Goal: Task Accomplishment & Management: Complete application form

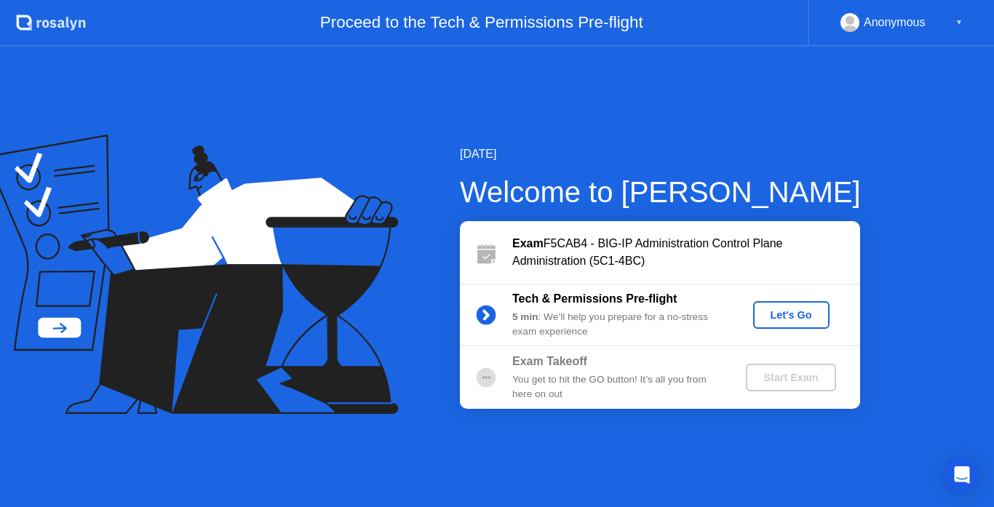
click at [789, 309] on div "Let's Go" at bounding box center [791, 315] width 65 height 12
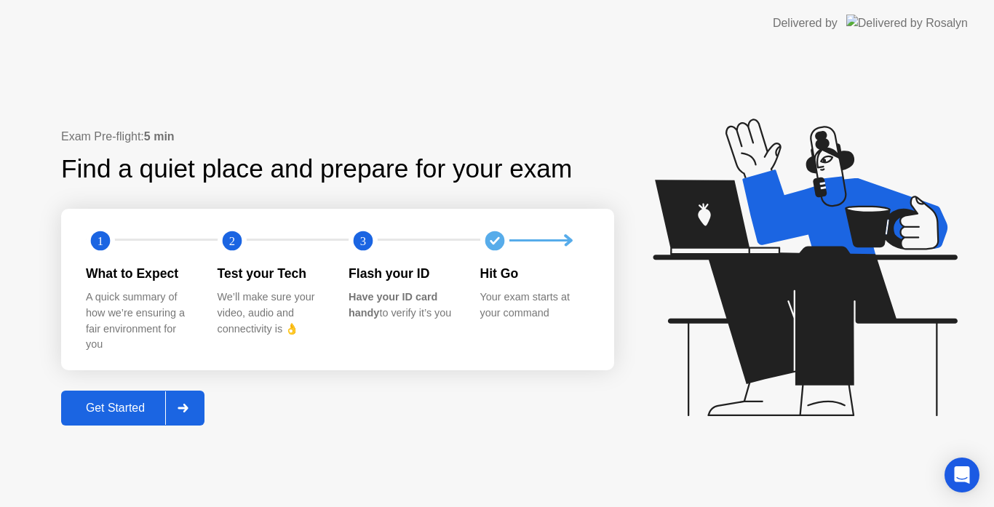
click at [124, 430] on div "Exam Pre-flight: 5 min Find a quiet place and prepare for your exam 1 2 3 What …" at bounding box center [497, 277] width 994 height 461
click at [121, 421] on button "Get Started" at bounding box center [132, 408] width 143 height 35
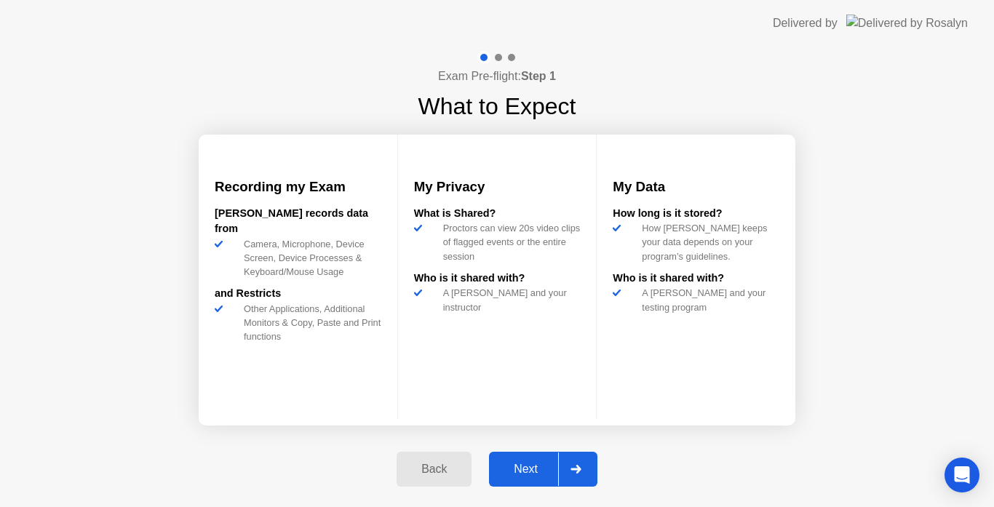
click at [512, 458] on button "Next" at bounding box center [543, 469] width 108 height 35
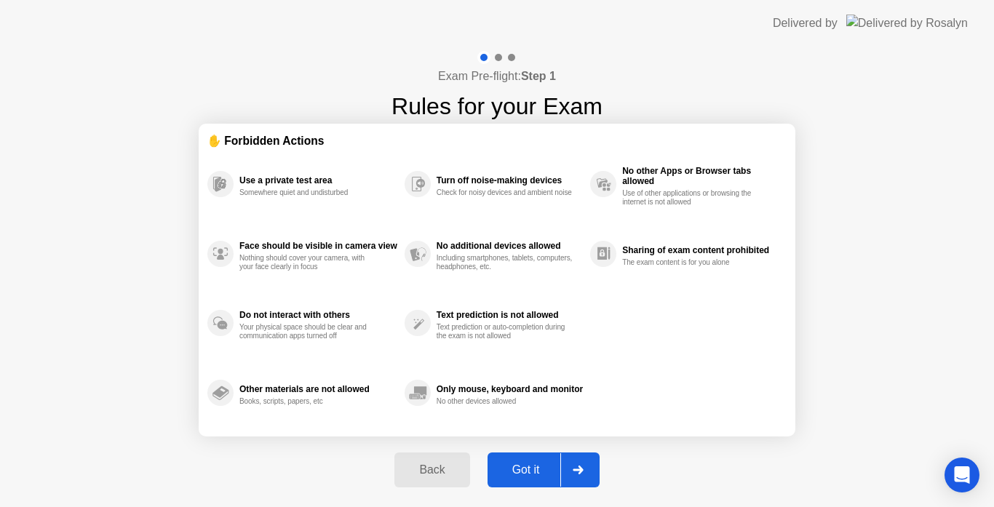
click at [501, 464] on div "Got it" at bounding box center [526, 470] width 68 height 13
select select "**********"
select select "*******"
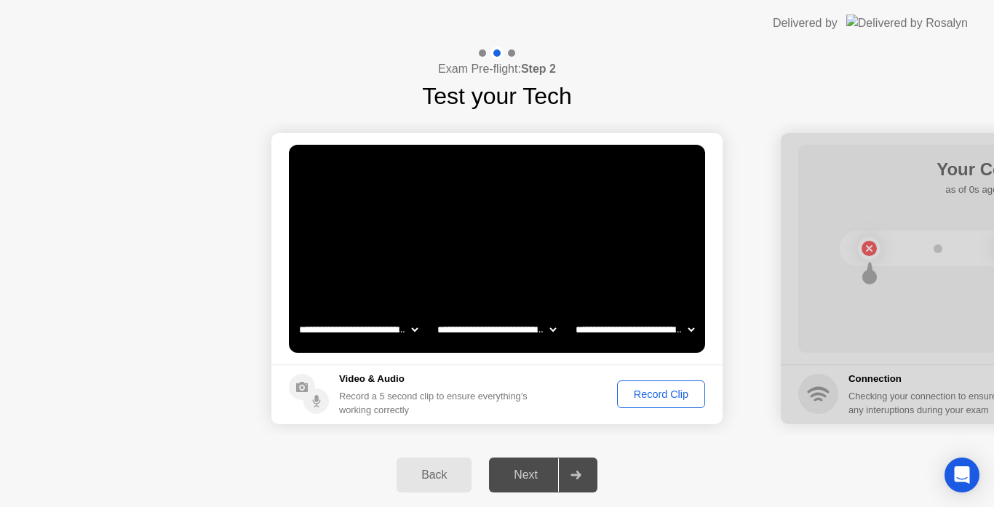
click at [655, 399] on div "Record Clip" at bounding box center [661, 395] width 78 height 12
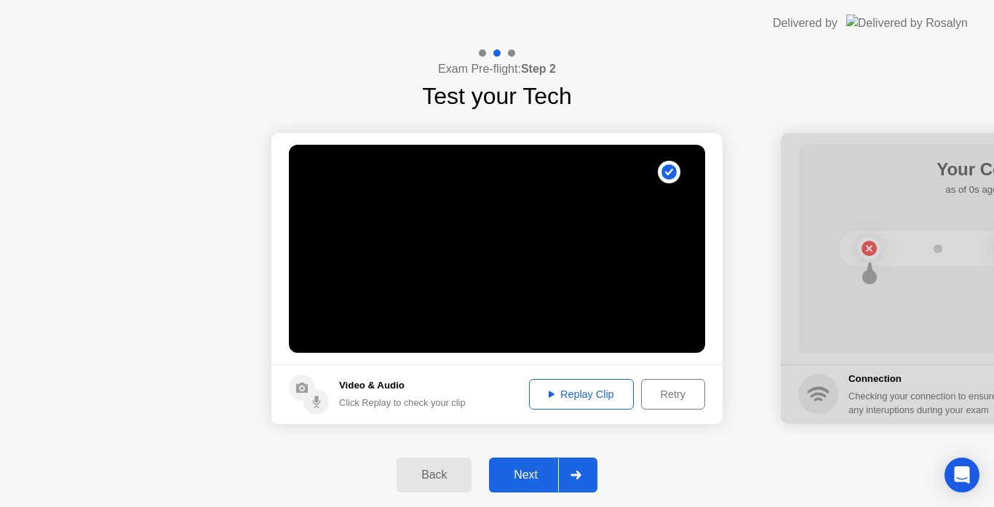
click at [531, 460] on button "Next" at bounding box center [543, 475] width 108 height 35
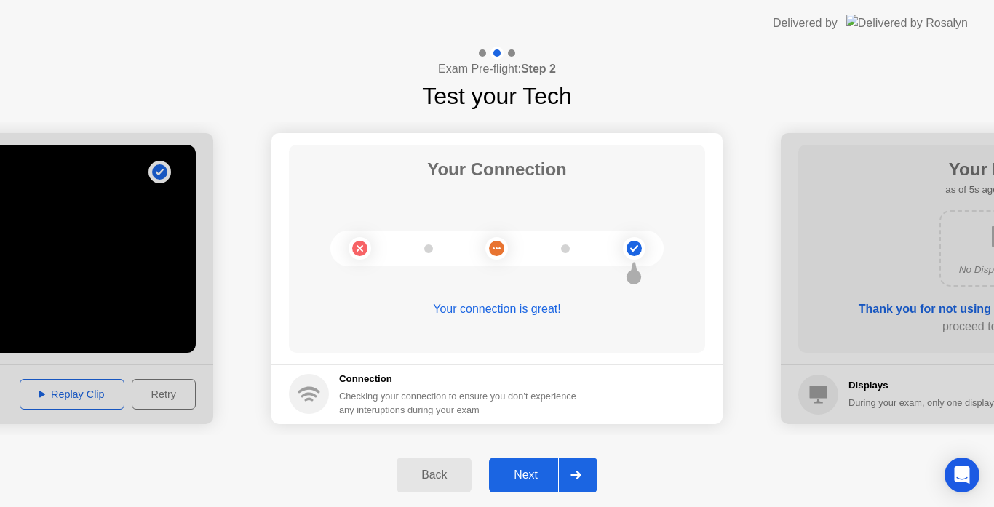
click at [531, 460] on button "Next" at bounding box center [543, 475] width 108 height 35
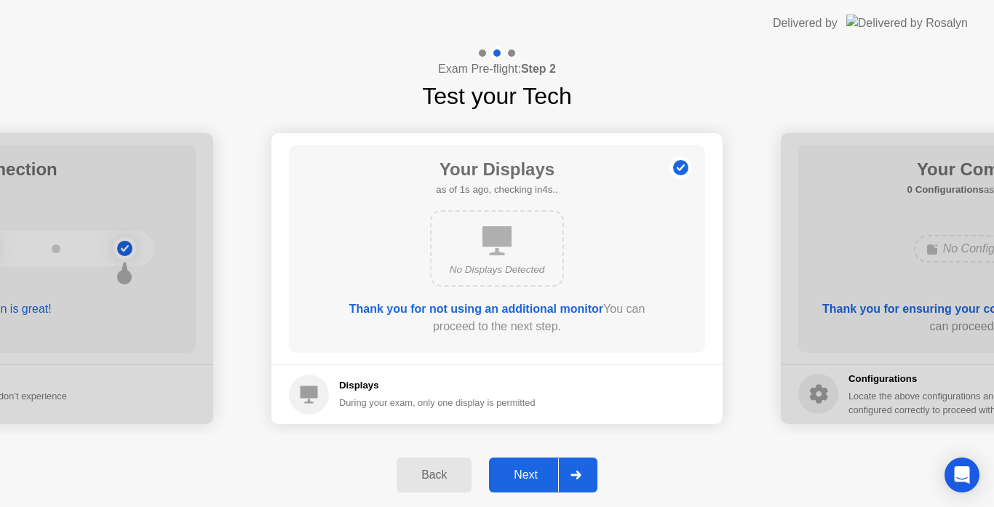
click at [531, 460] on button "Next" at bounding box center [543, 475] width 108 height 35
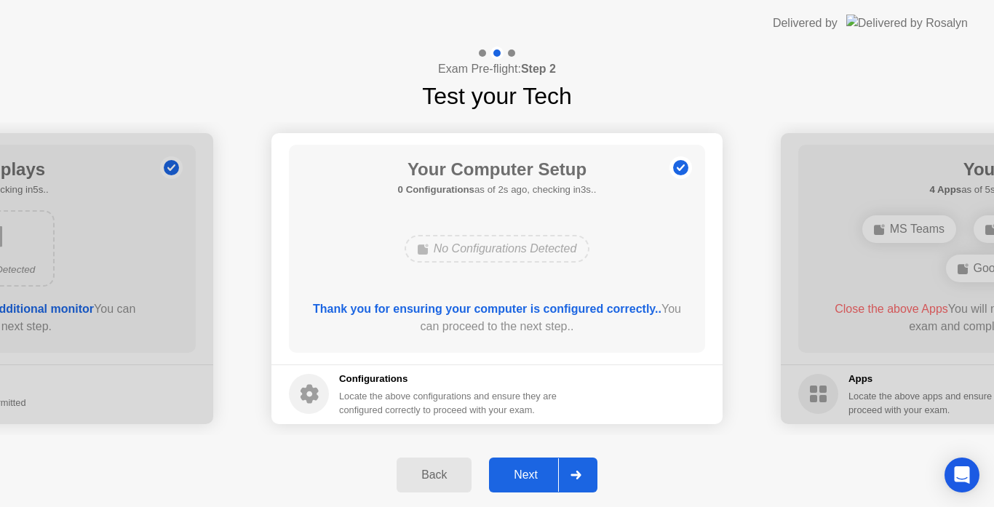
click at [531, 460] on button "Next" at bounding box center [543, 475] width 108 height 35
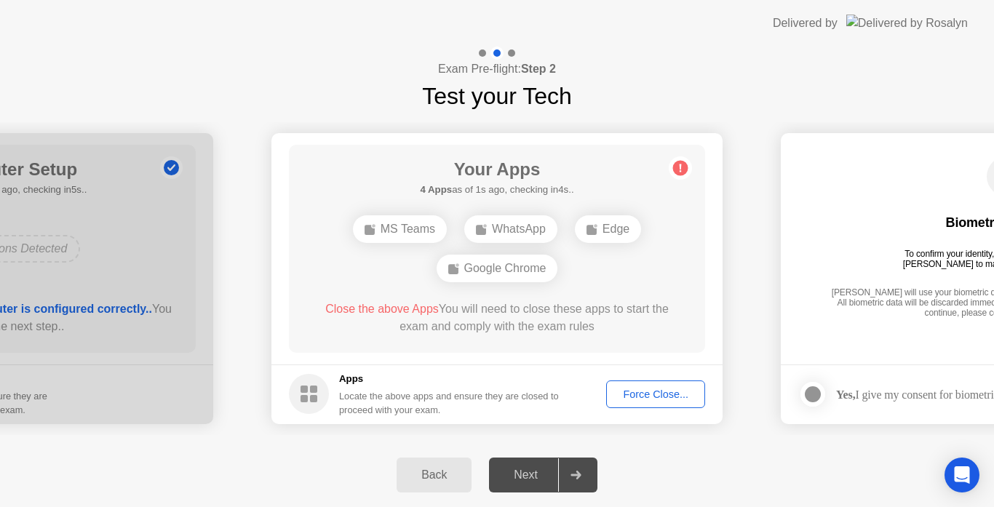
click at [620, 392] on div "Force Close..." at bounding box center [655, 395] width 89 height 12
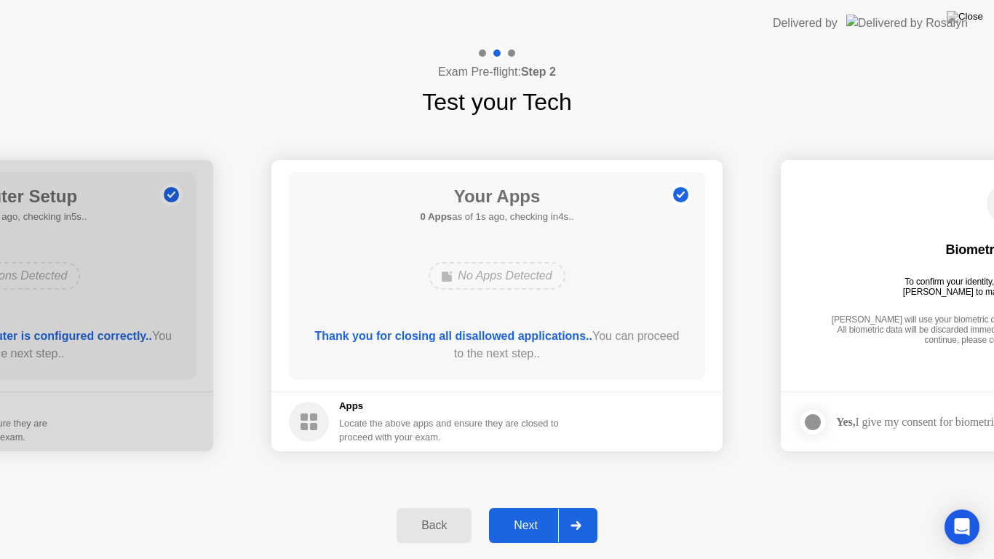
click at [529, 506] on div "Next" at bounding box center [525, 525] width 65 height 13
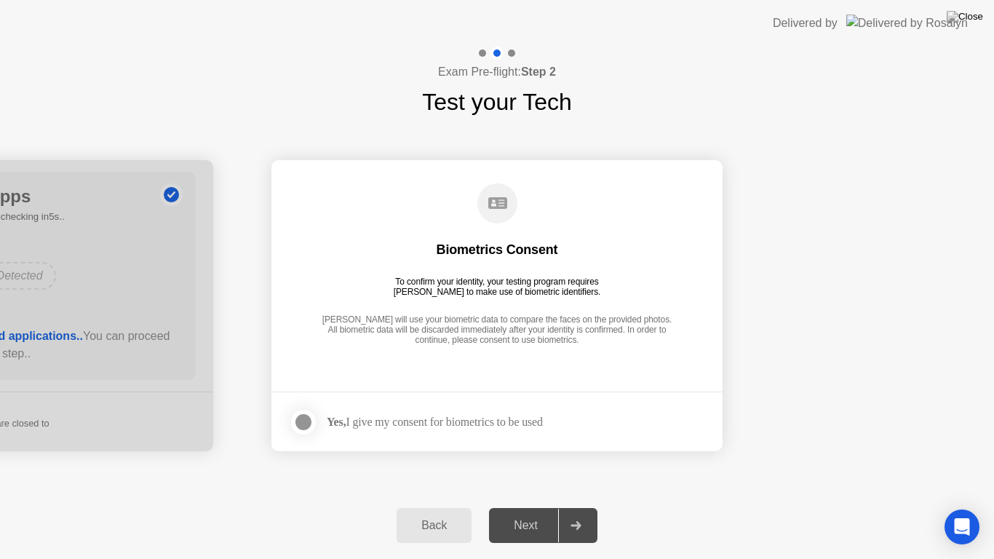
click at [304, 413] on div at bounding box center [303, 421] width 17 height 17
click at [532, 506] on div "Next" at bounding box center [525, 525] width 65 height 13
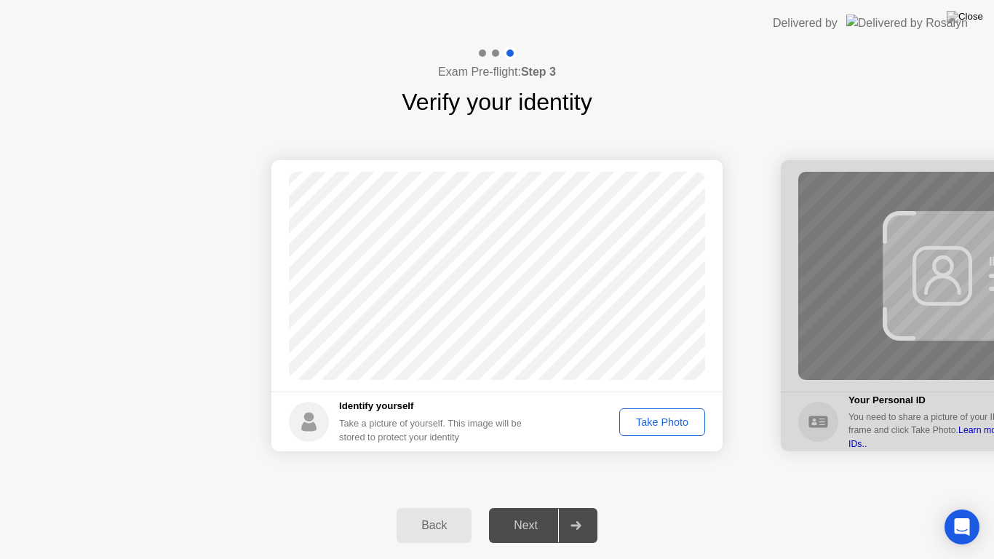
click at [646, 424] on div "Take Photo" at bounding box center [662, 422] width 76 height 12
click at [508, 506] on div "Next" at bounding box center [525, 525] width 65 height 13
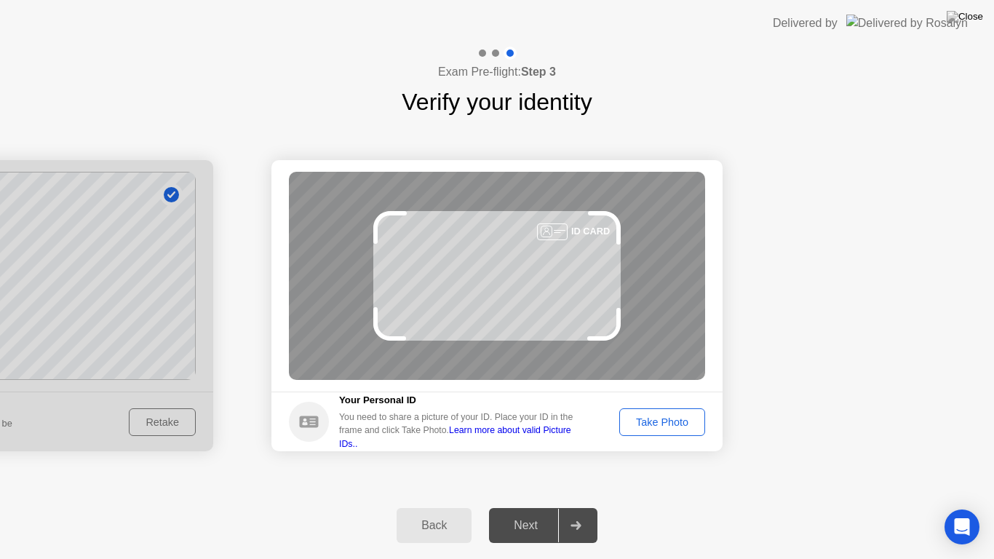
click at [639, 416] on div "Take Photo" at bounding box center [662, 422] width 76 height 12
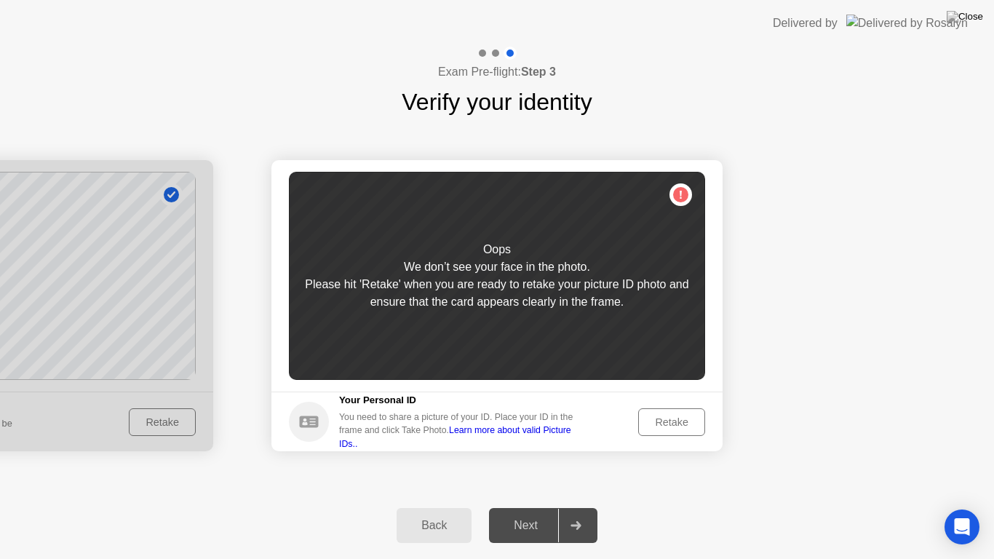
click at [656, 421] on div "Retake" at bounding box center [671, 422] width 57 height 12
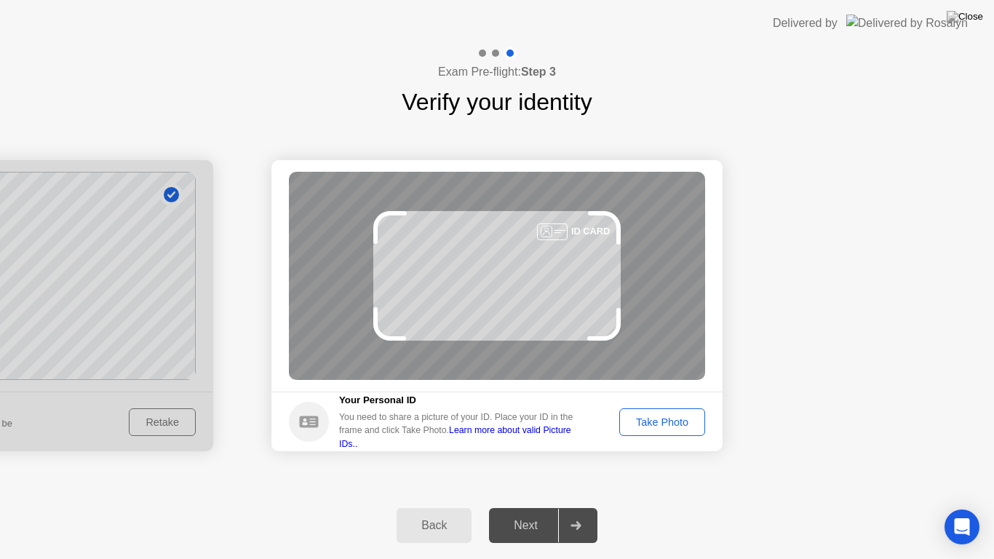
click at [656, 421] on div "Take Photo" at bounding box center [662, 422] width 76 height 12
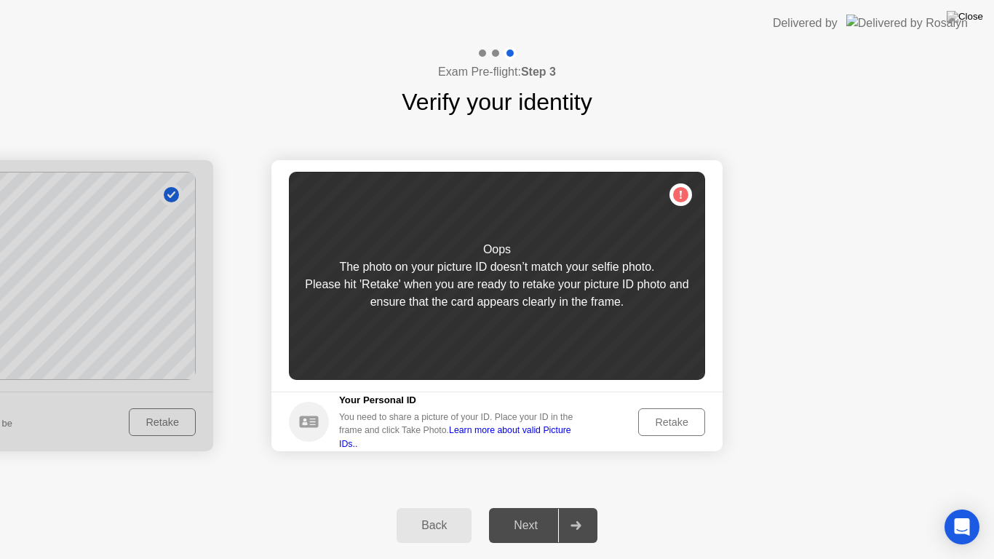
click at [657, 424] on div "Retake" at bounding box center [671, 422] width 57 height 12
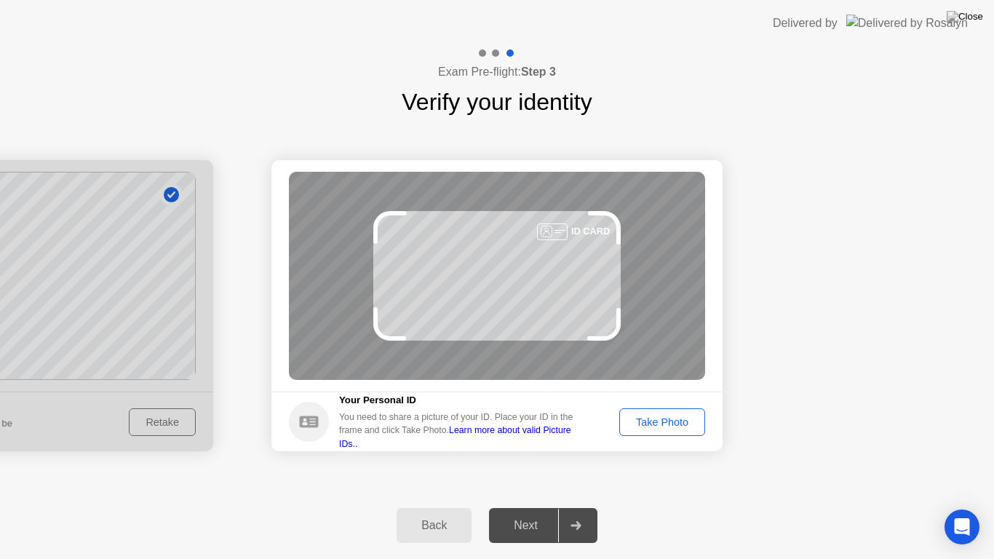
click at [657, 424] on div "Take Photo" at bounding box center [662, 422] width 76 height 12
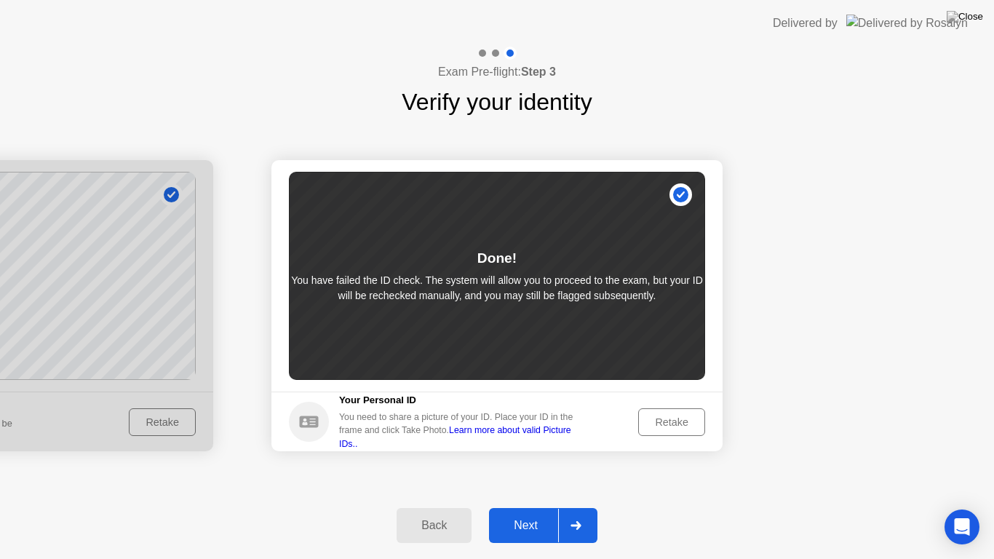
click at [523, 506] on button "Next" at bounding box center [543, 525] width 108 height 35
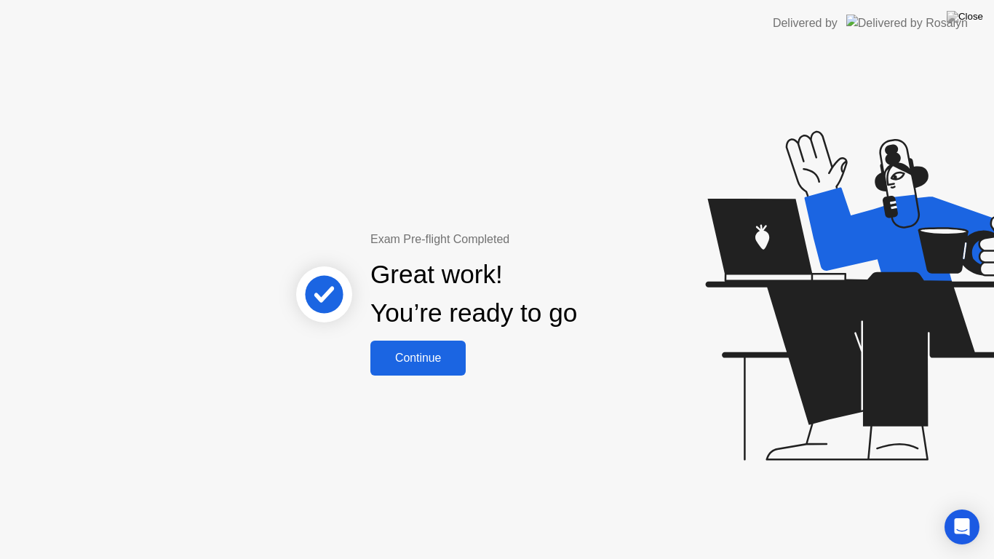
click at [420, 351] on div "Continue" at bounding box center [418, 357] width 87 height 13
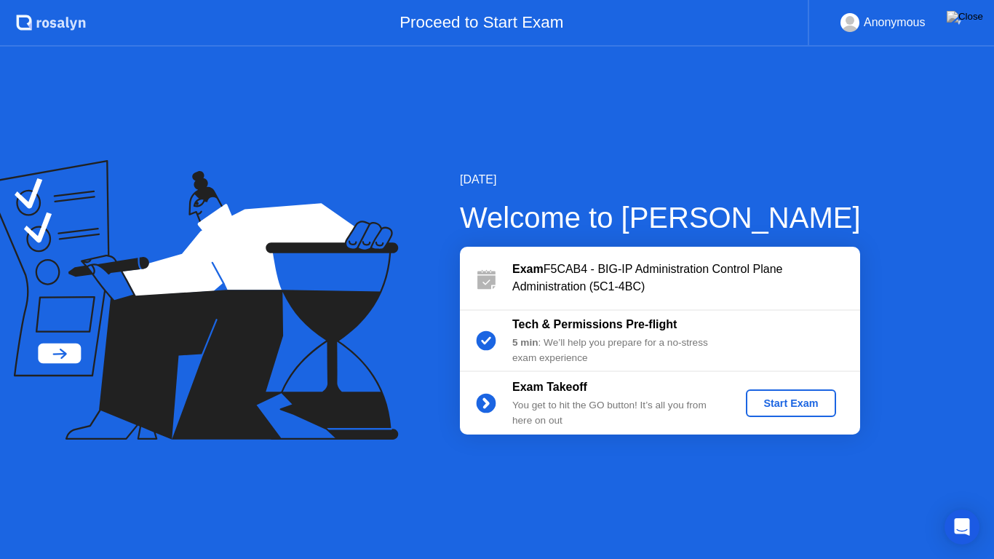
click at [800, 405] on div "Start Exam" at bounding box center [791, 403] width 78 height 12
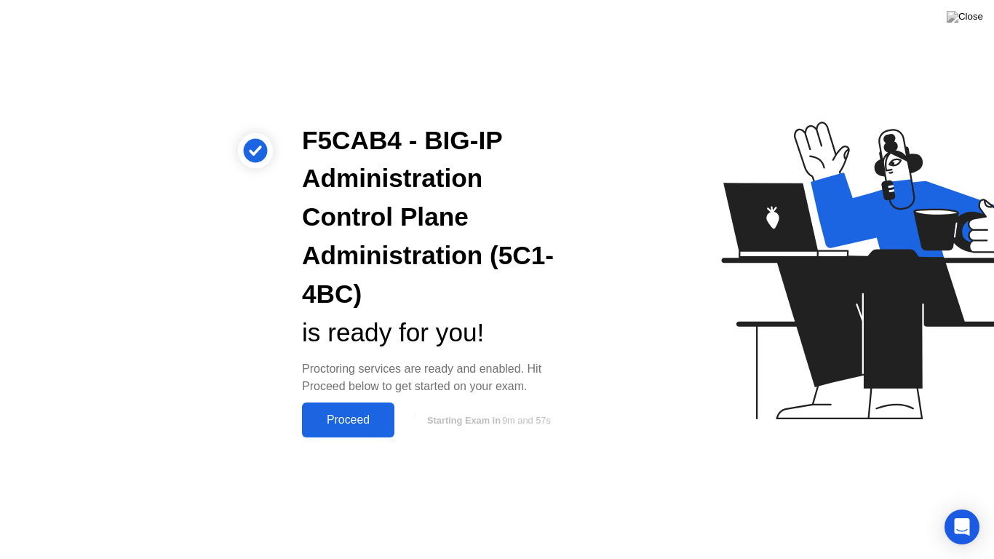
click at [317, 416] on div "Proceed" at bounding box center [348, 419] width 84 height 13
